Goal: Contribute content: Contribute content

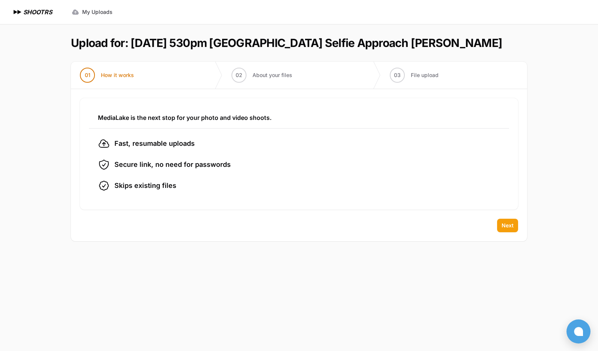
click at [514, 229] on button "Next" at bounding box center [507, 225] width 21 height 14
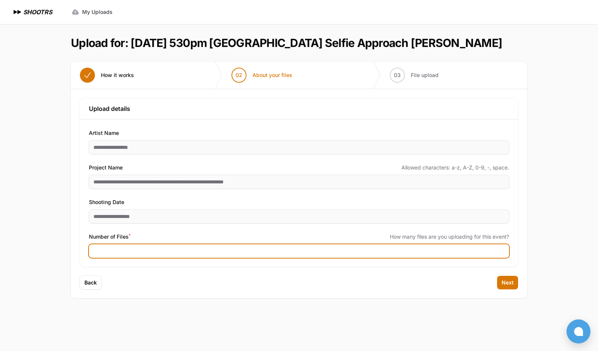
click at [148, 249] on input "Number of Files *" at bounding box center [299, 251] width 420 height 14
type input "**"
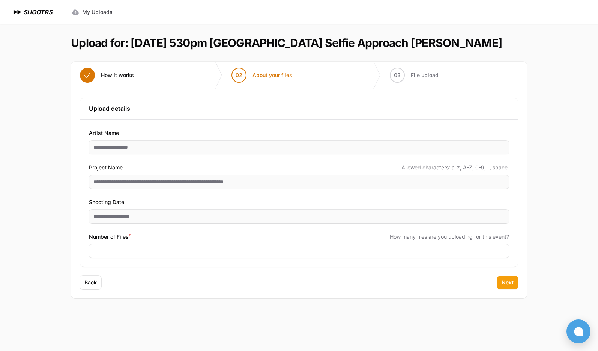
click at [510, 280] on span "Next" at bounding box center [508, 283] width 12 height 8
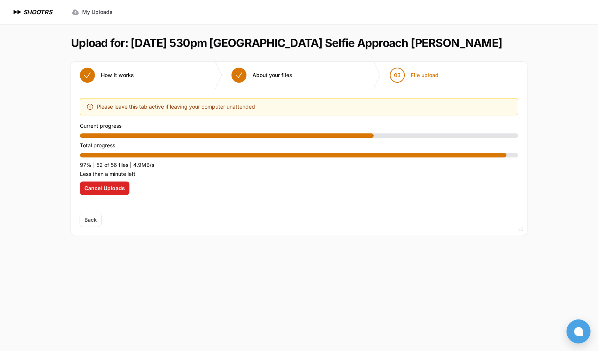
drag, startPoint x: 555, startPoint y: 191, endPoint x: 555, endPoint y: 201, distance: 9.8
click at [555, 191] on div "Expand sidebar Collapse sidebar SHOOTRS SHOOTRS My Uploads" at bounding box center [299, 175] width 598 height 351
